Goal: Register for event/course

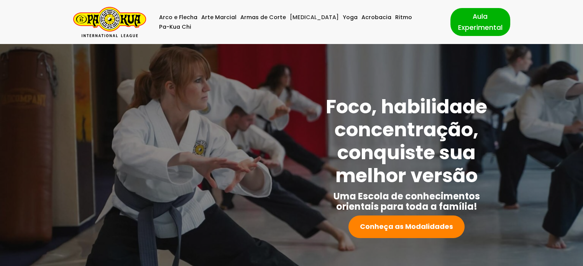
scroll to position [233, 0]
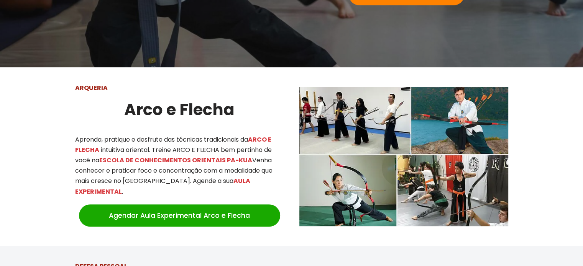
click at [581, 174] on div at bounding box center [291, 156] width 583 height 179
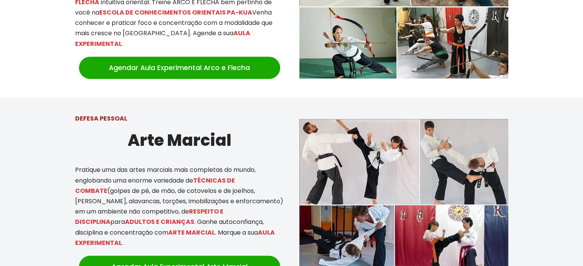
scroll to position [407, 0]
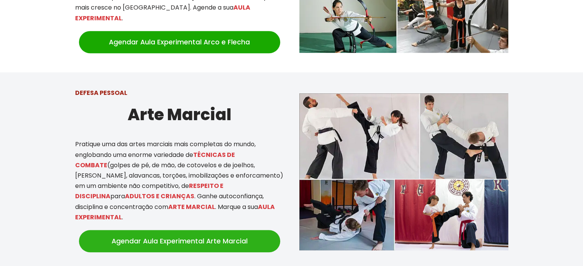
click at [209, 232] on link "Agendar Aula Experimental Arte Marcial" at bounding box center [179, 241] width 201 height 22
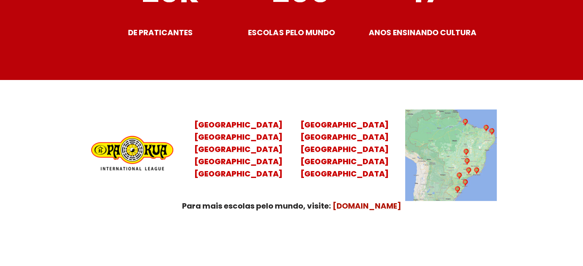
scroll to position [3045, 0]
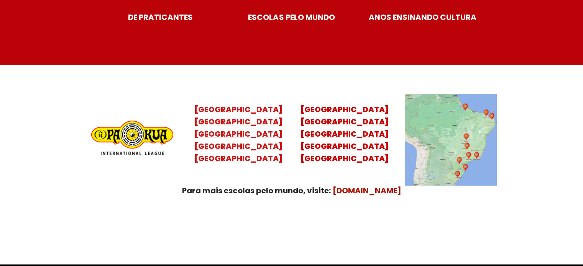
click at [247, 137] on mark "Santa Catarina Paraná São Paulo Rio de Janeiro" at bounding box center [238, 141] width 88 height 48
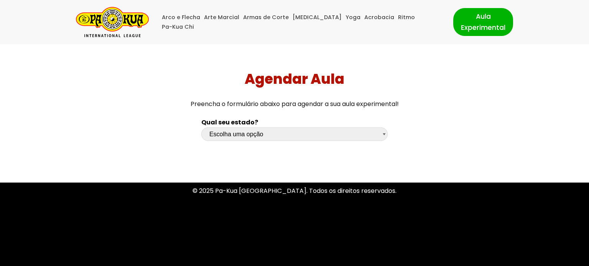
click at [256, 137] on select "Escolha uma opção Rio Grande do Sul Santa Catarina Paraná São Paulo Rio de Jane…" at bounding box center [294, 134] width 186 height 13
select select "sp"
click at [201, 128] on select "Escolha uma opção Rio Grande do Sul Santa Catarina Paraná São Paulo Rio de Jane…" at bounding box center [294, 134] width 186 height 13
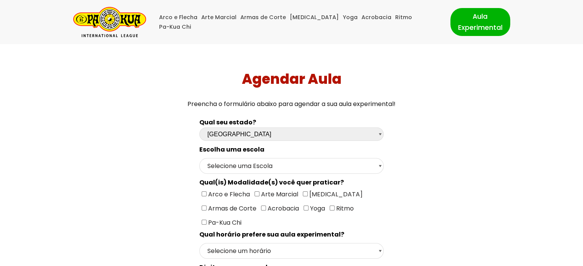
click at [303, 193] on input"] "[MEDICAL_DATA]" at bounding box center [305, 194] width 5 height 5
checkbox input"] "true"
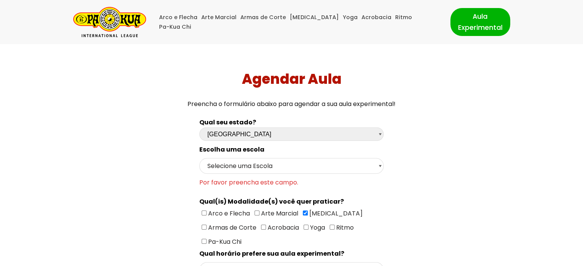
click at [256, 211] on input"] "Arte Marcial" at bounding box center [257, 213] width 5 height 5
checkbox input"] "true"
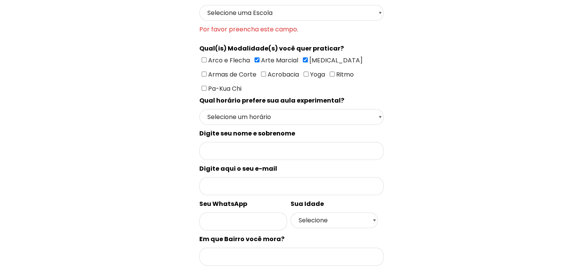
scroll to position [386, 0]
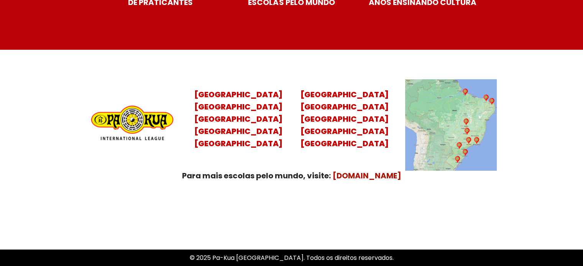
scroll to position [3060, 0]
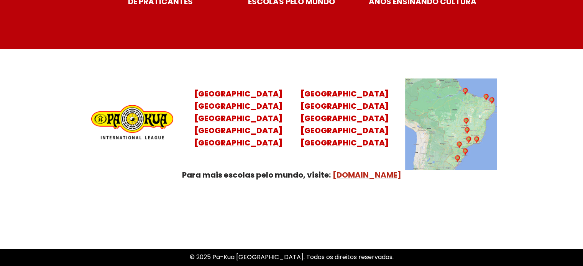
click at [357, 170] on mark "[DOMAIN_NAME]" at bounding box center [367, 175] width 69 height 11
